Goal: Navigation & Orientation: Find specific page/section

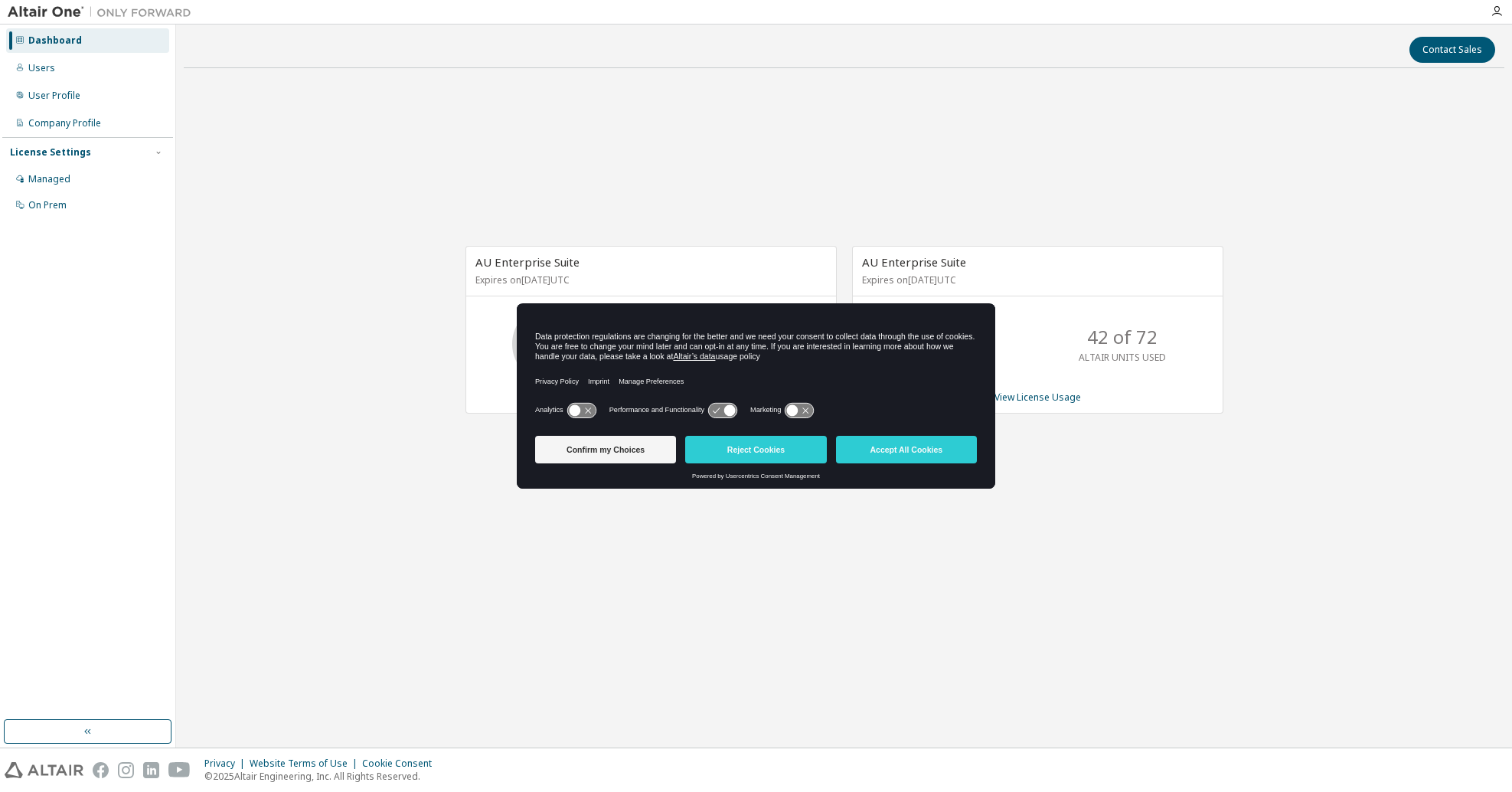
click at [329, 352] on div "AU Enterprise Suite Expires on [DATE] UTC 21 of 50 ALTAIR UNITS USED View Licen…" at bounding box center [844, 337] width 1320 height 514
click at [895, 449] on button "Accept All Cookies" at bounding box center [906, 449] width 141 height 28
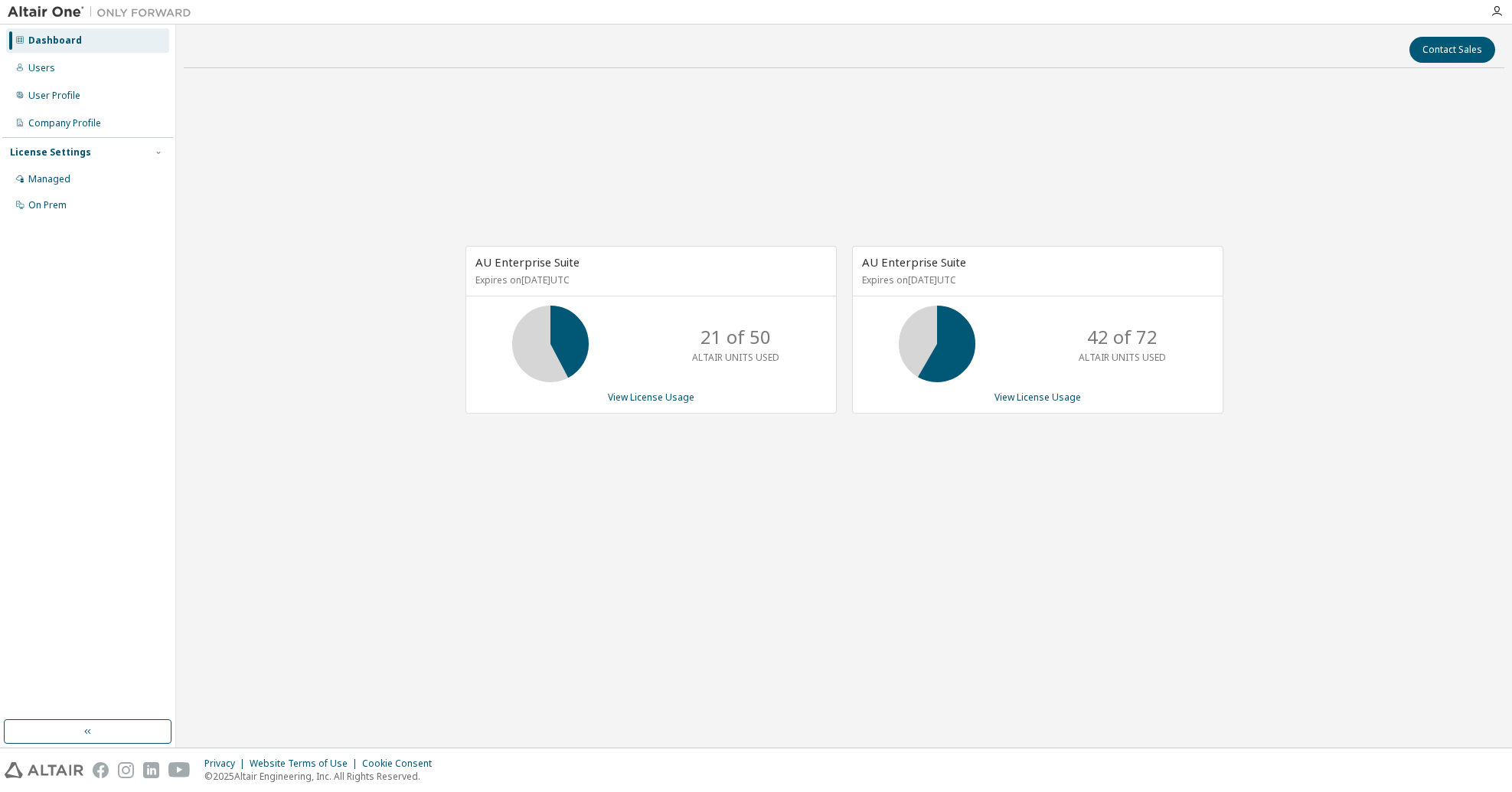
click at [876, 524] on div "AU Enterprise Suite Expires on [DATE] UTC 21 of 50 ALTAIR UNITS USED View Licen…" at bounding box center [844, 337] width 1320 height 514
click at [44, 69] on div "Users" at bounding box center [42, 68] width 27 height 13
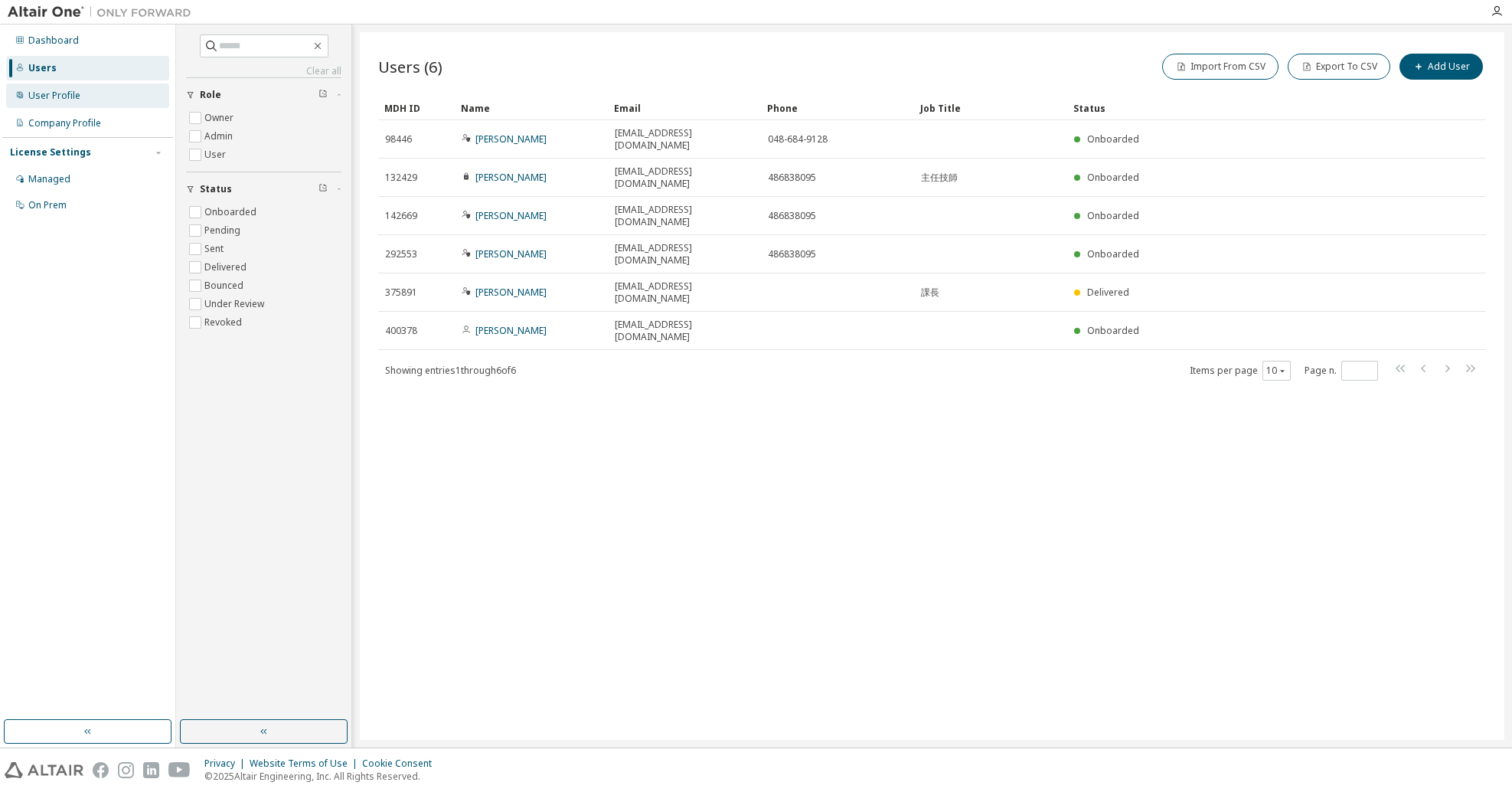
click at [55, 100] on div "User Profile" at bounding box center [54, 95] width 52 height 13
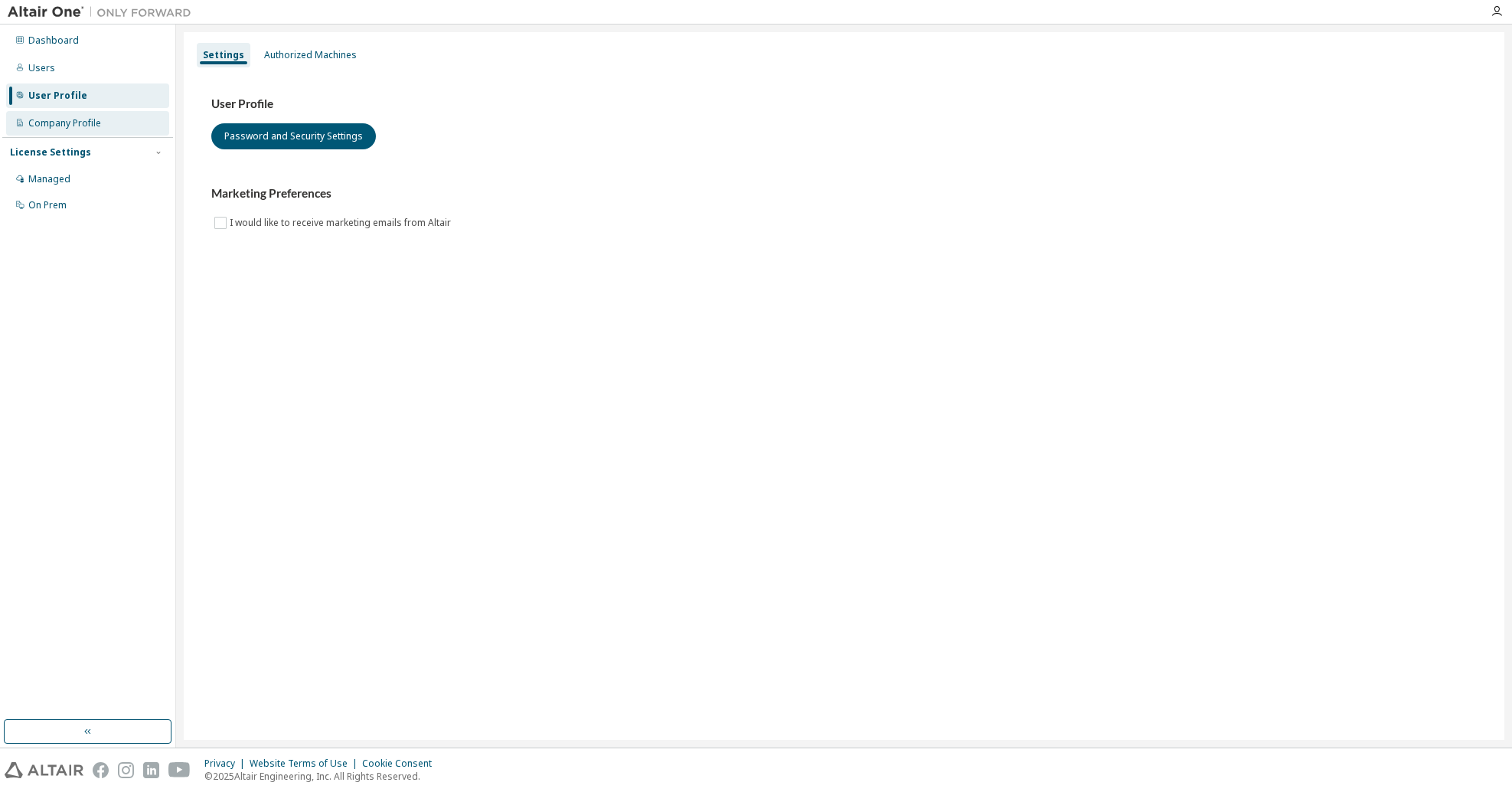
click at [46, 124] on div "Company Profile" at bounding box center [64, 123] width 73 height 13
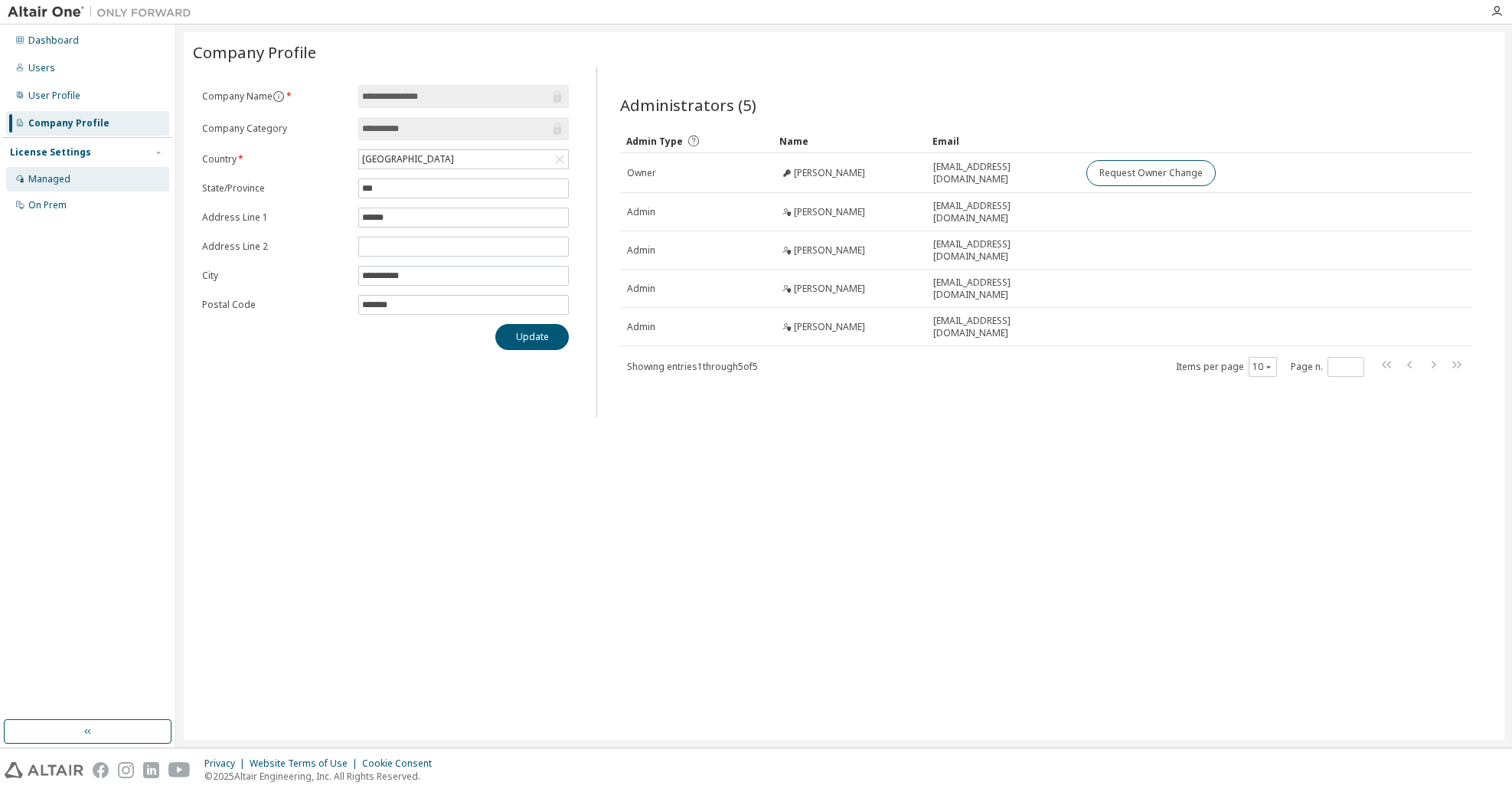
click at [35, 183] on div "Managed" at bounding box center [49, 179] width 43 height 13
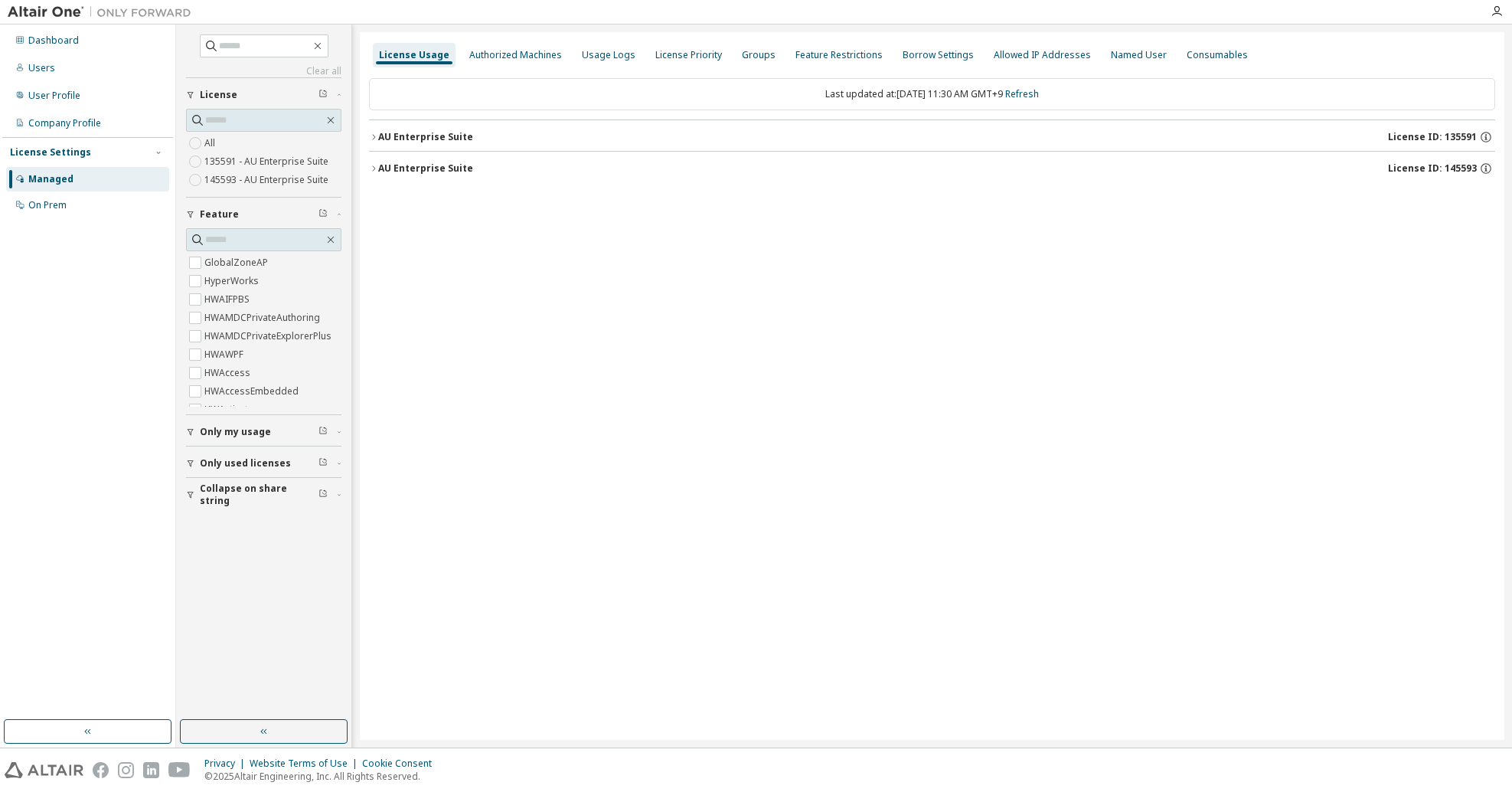
click at [378, 168] on icon "button" at bounding box center [373, 168] width 9 height 9
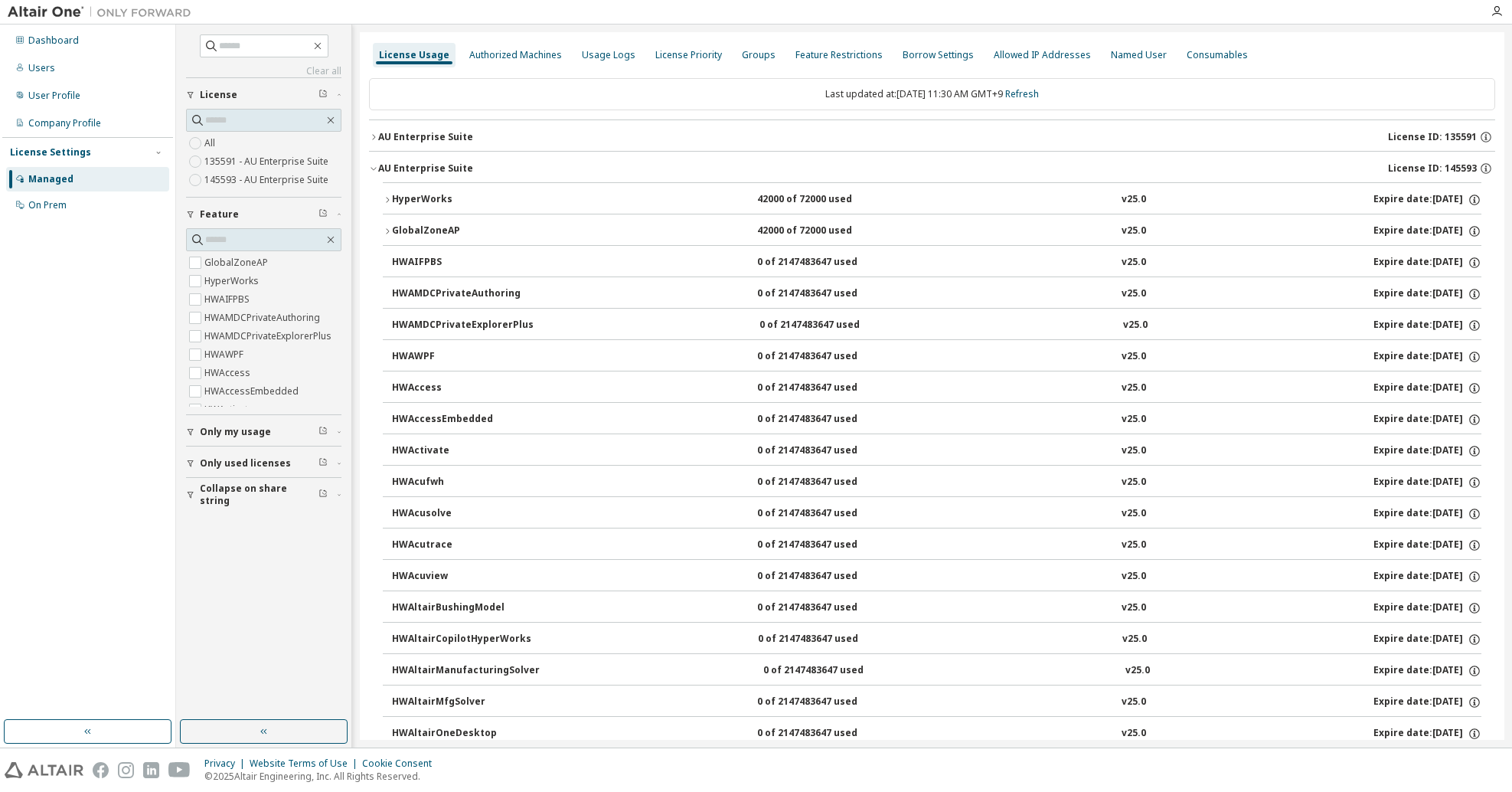
click at [372, 136] on icon "button" at bounding box center [373, 137] width 9 height 9
click at [1504, 15] on div at bounding box center [1496, 11] width 31 height 13
click at [1496, 9] on icon "button" at bounding box center [1496, 11] width 13 height 13
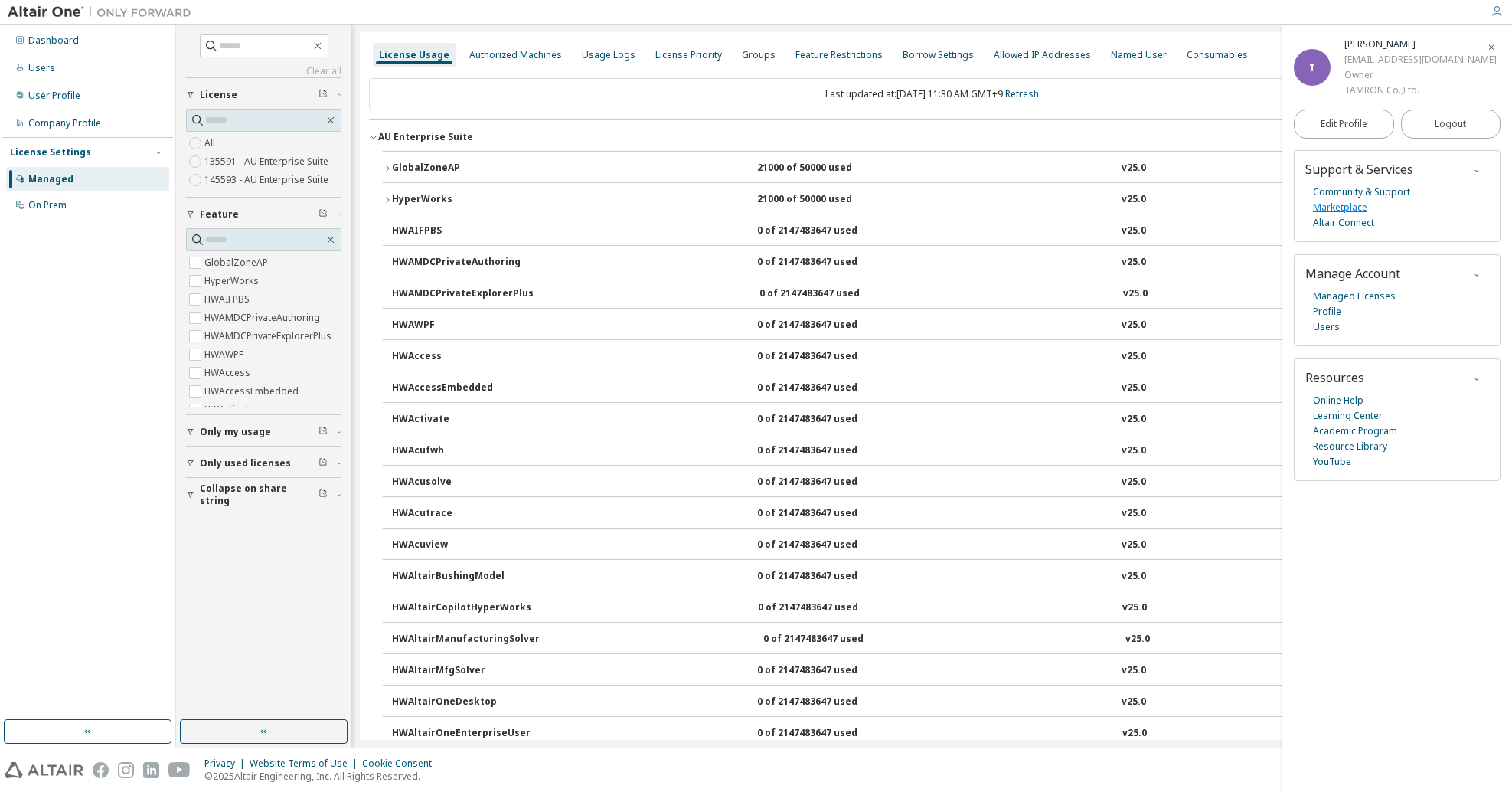
click at [1349, 208] on link "Marketplace" at bounding box center [1339, 208] width 54 height 15
